Goal: Task Accomplishment & Management: Manage account settings

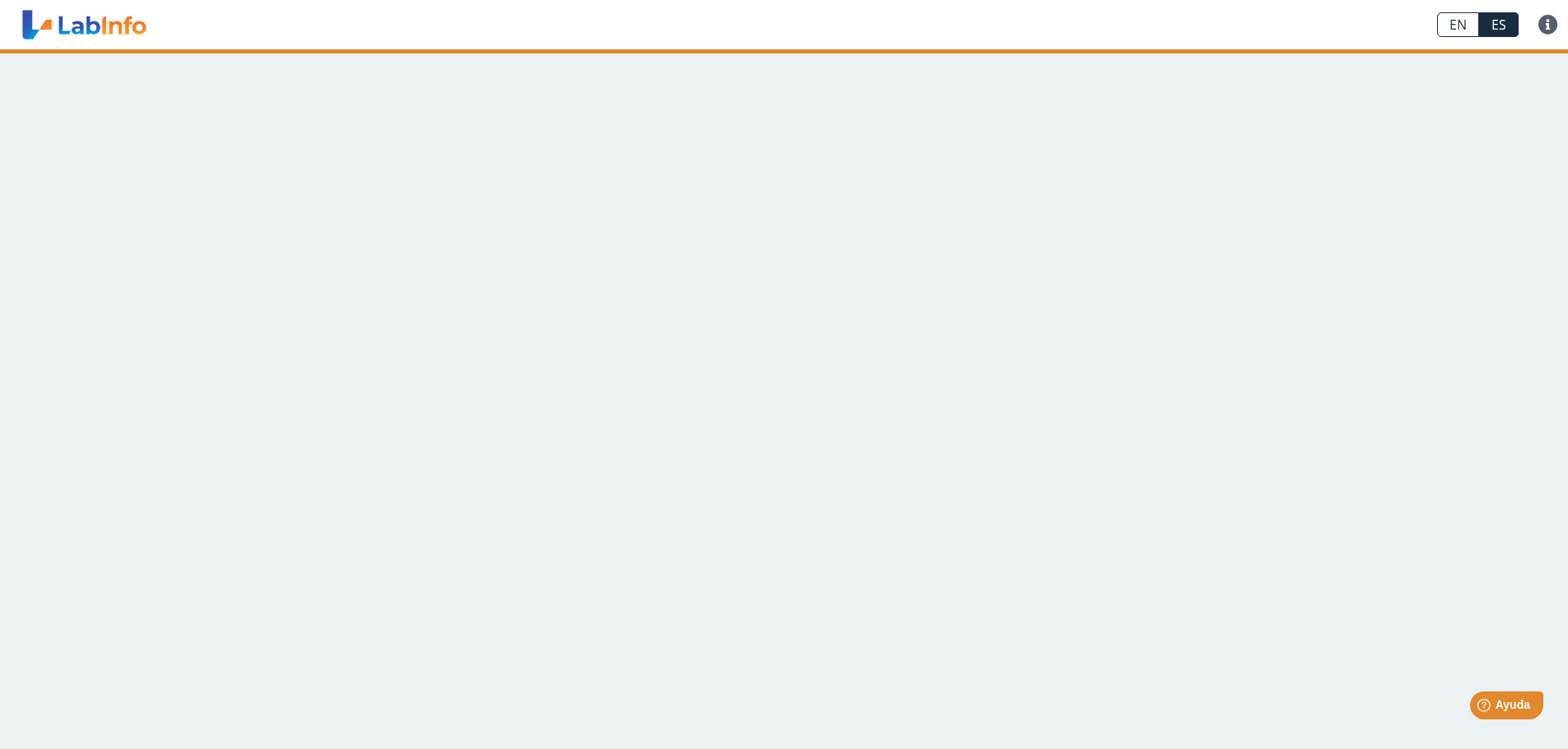
click at [219, 172] on main at bounding box center [784, 399] width 1568 height 700
click at [1434, 213] on main at bounding box center [784, 399] width 1568 height 700
click at [142, 36] on link at bounding box center [84, 24] width 136 height 41
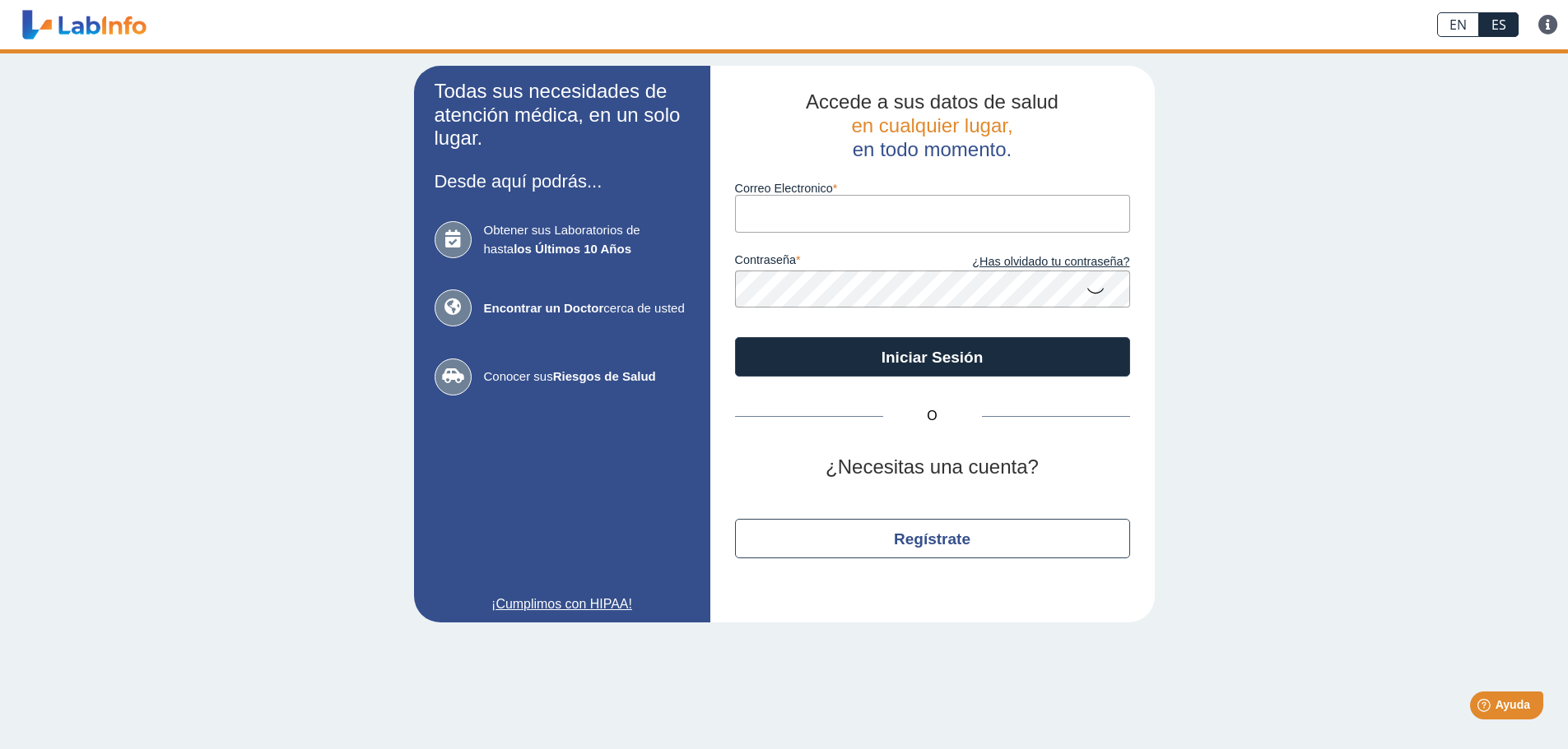
click at [150, 397] on div "Todas sus necesidades de atención médica, en un solo lugar. Desde aquí podrás..…" at bounding box center [784, 345] width 1568 height 590
click at [875, 207] on input "Correo Electronico" at bounding box center [933, 214] width 395 height 37
click at [1307, 230] on div "Todas sus necesidades de atención médica, en un solo lugar. Desde aquí podrás..…" at bounding box center [784, 345] width 1568 height 590
click at [791, 208] on input "Correo Electronico" at bounding box center [933, 214] width 395 height 37
type input "eggyalondra@gmail.com"
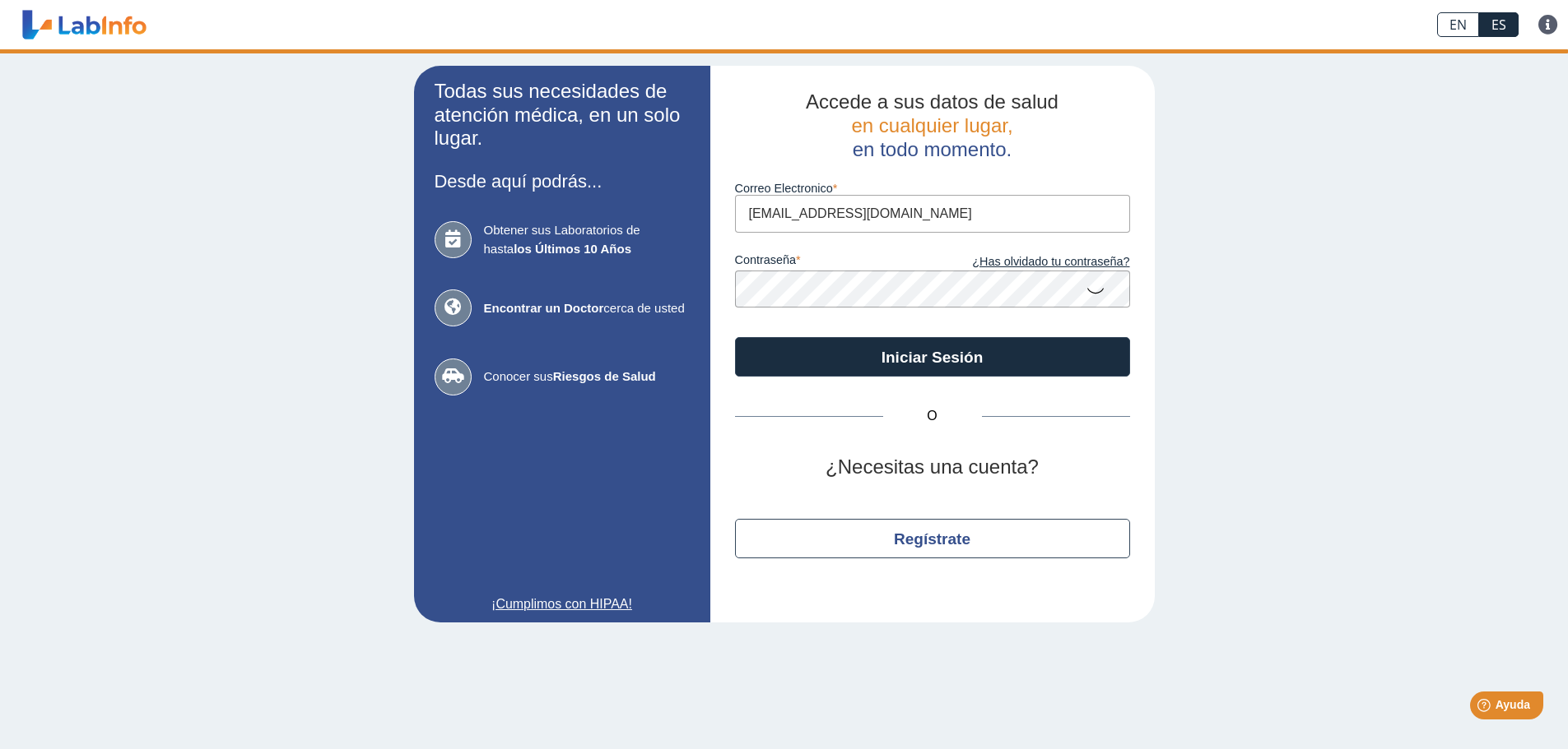
click at [1096, 288] on icon at bounding box center [1095, 289] width 20 height 32
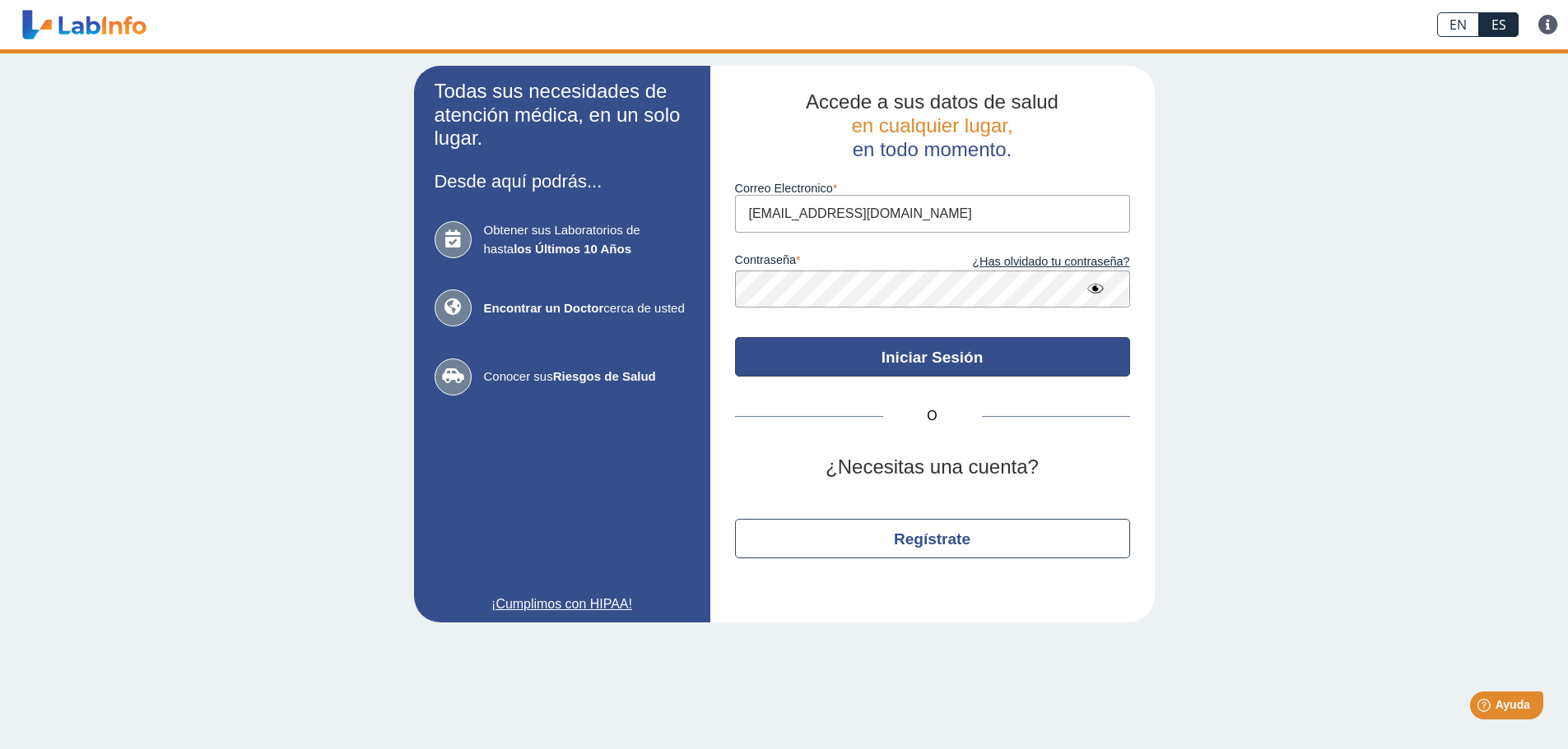
click at [940, 352] on button "Iniciar Sesión" at bounding box center [933, 356] width 395 height 39
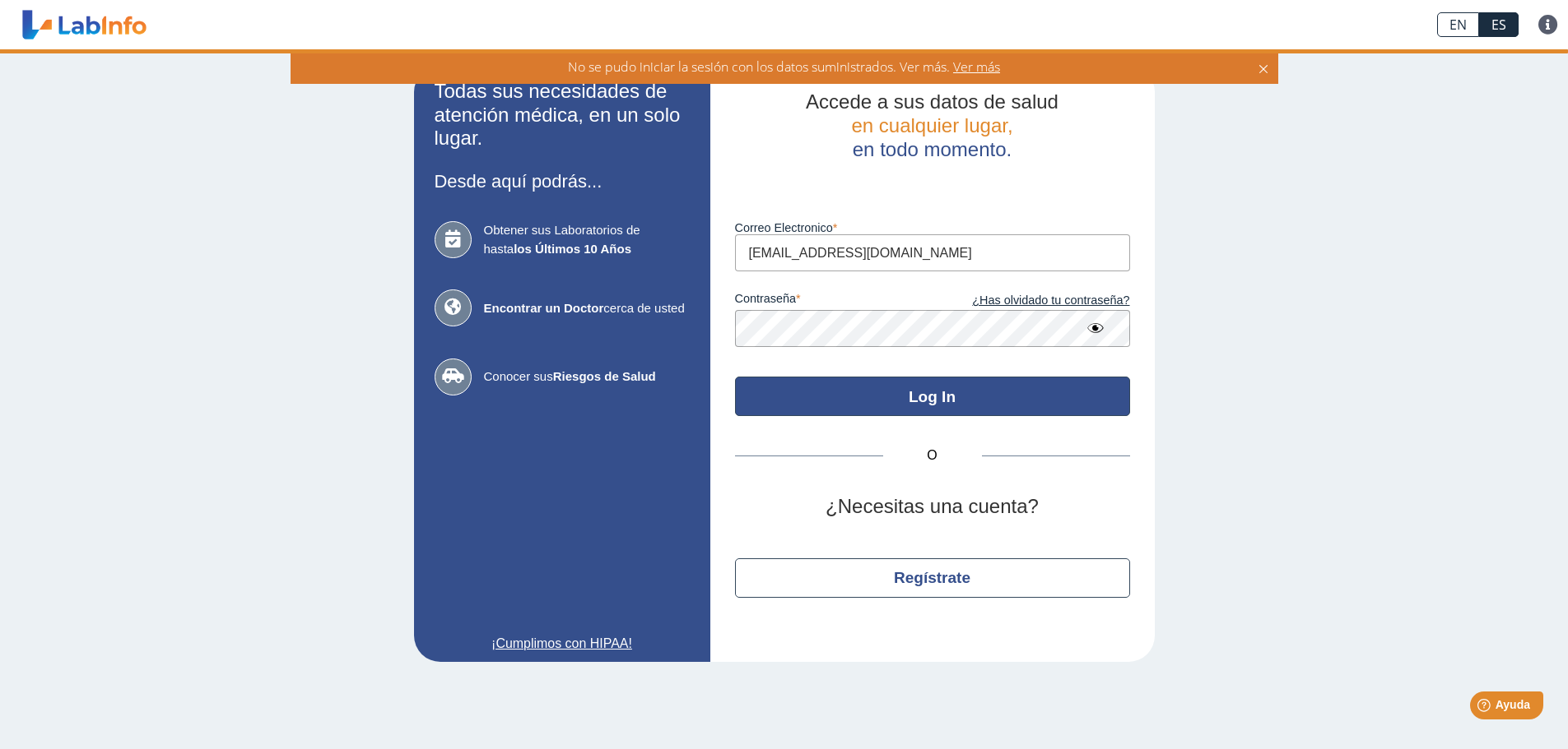
click at [943, 387] on button "Log In" at bounding box center [933, 396] width 395 height 39
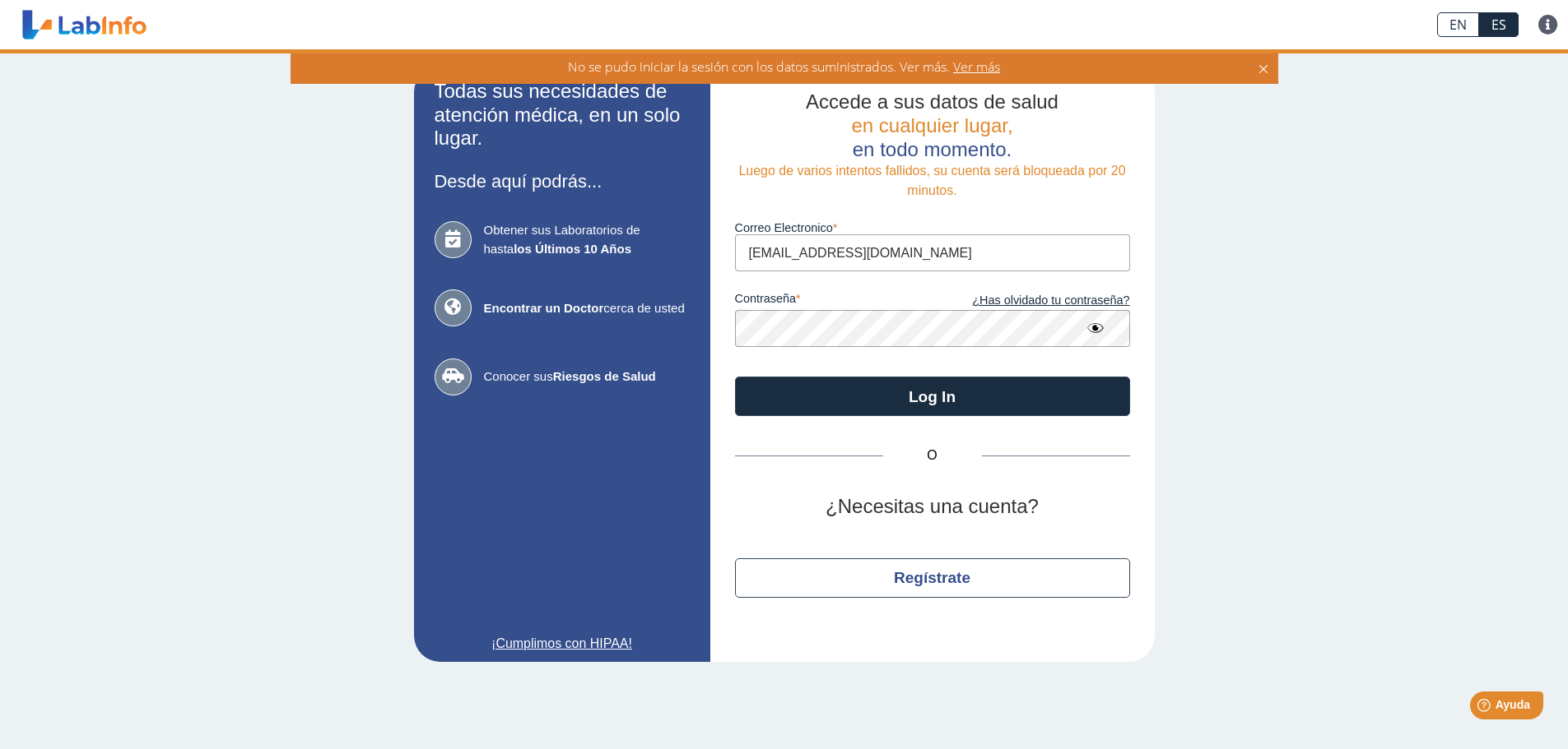
click at [1267, 68] on icon at bounding box center [1263, 66] width 13 height 18
